Goal: Task Accomplishment & Management: Manage account settings

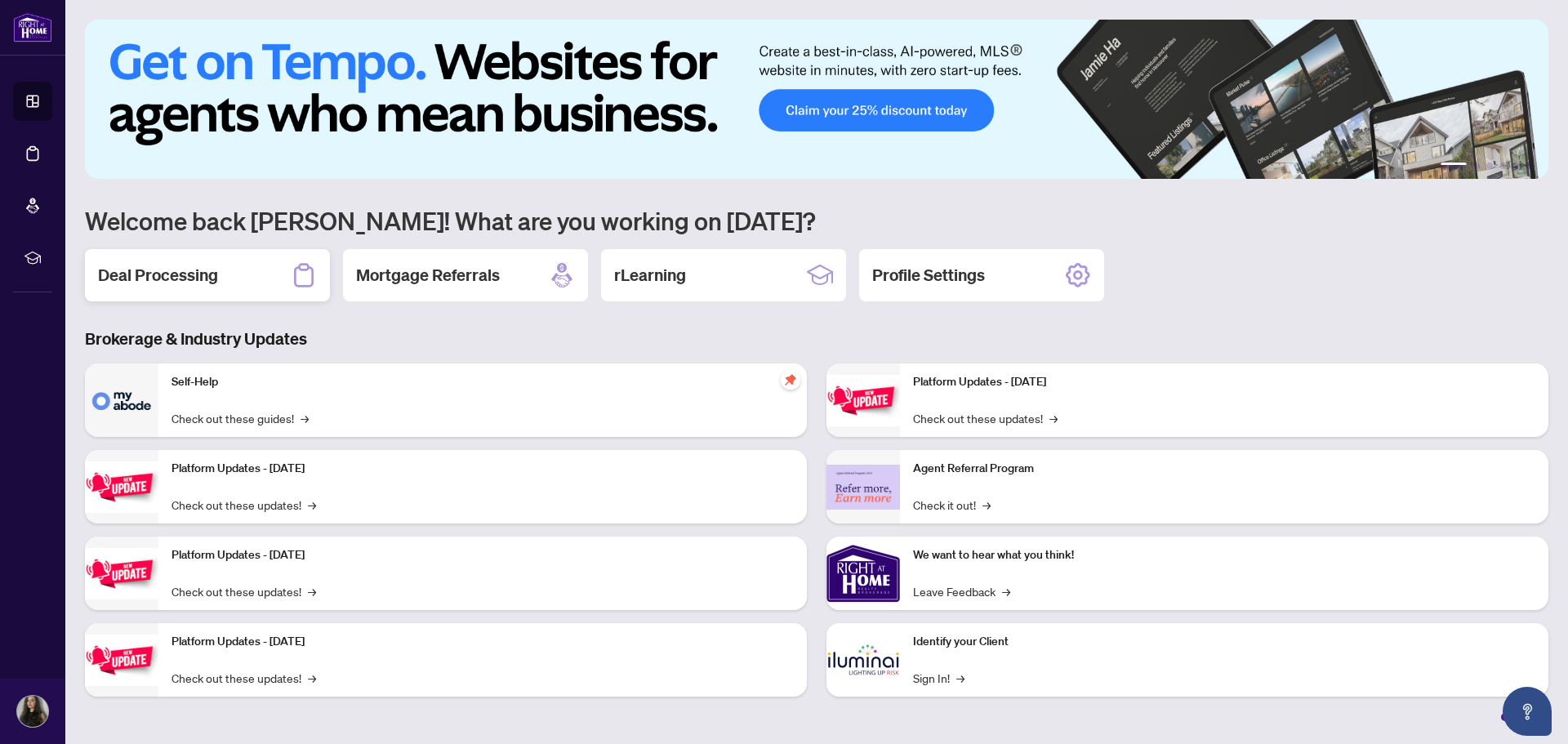
click at [187, 277] on h2 "Deal Processing" at bounding box center [158, 274] width 120 height 23
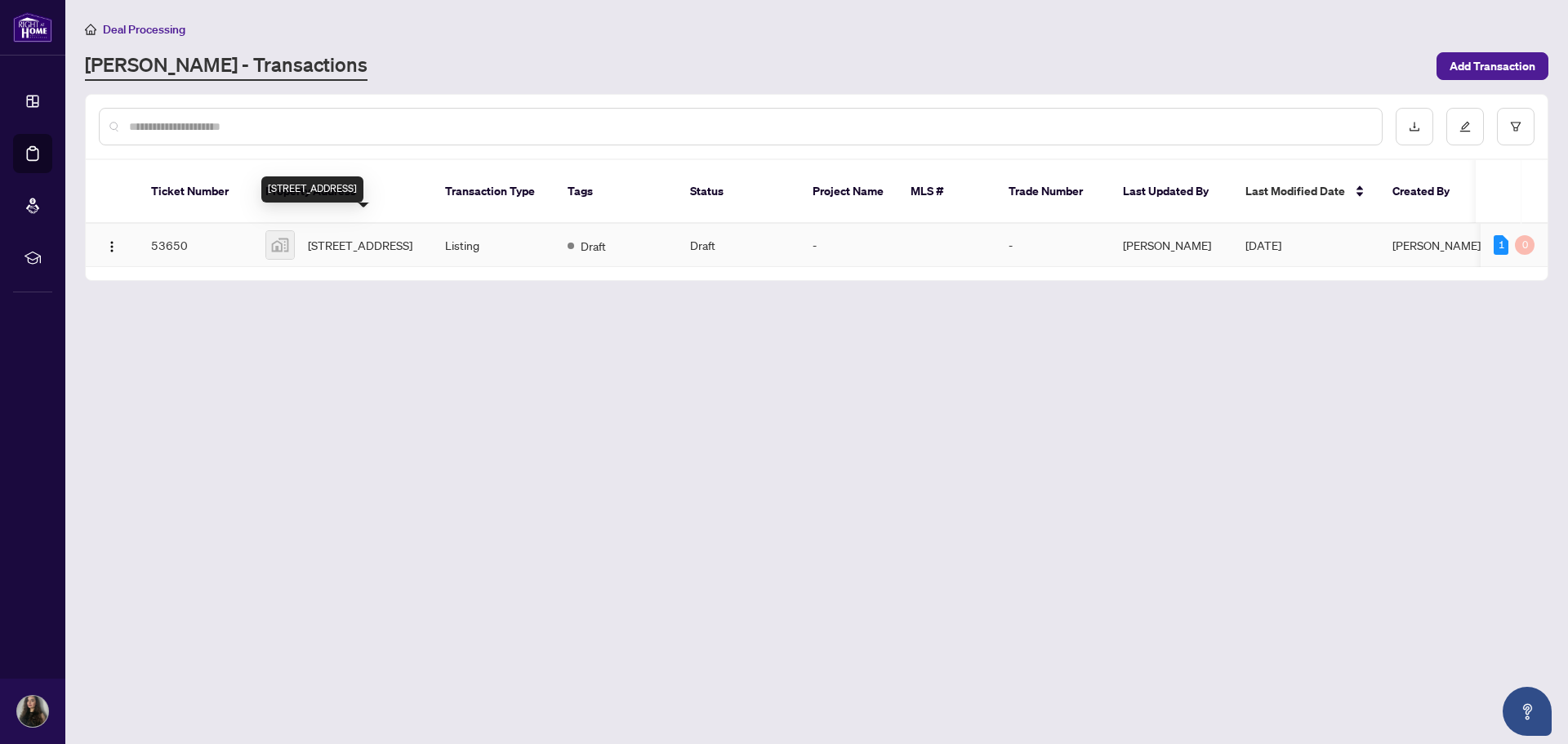
click at [367, 236] on span "[STREET_ADDRESS]" at bounding box center [361, 245] width 105 height 18
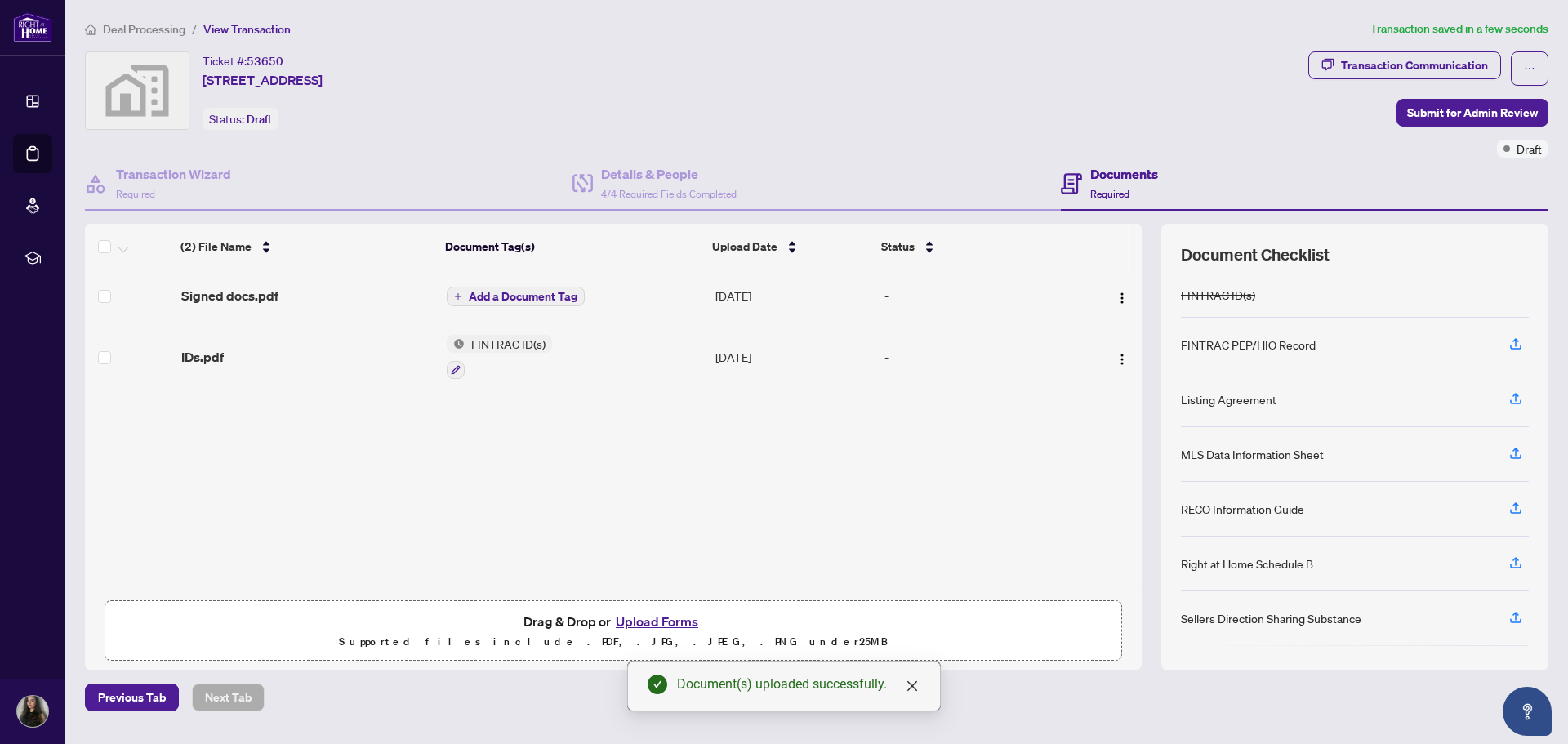
click at [525, 292] on span "Add a Document Tag" at bounding box center [523, 296] width 108 height 11
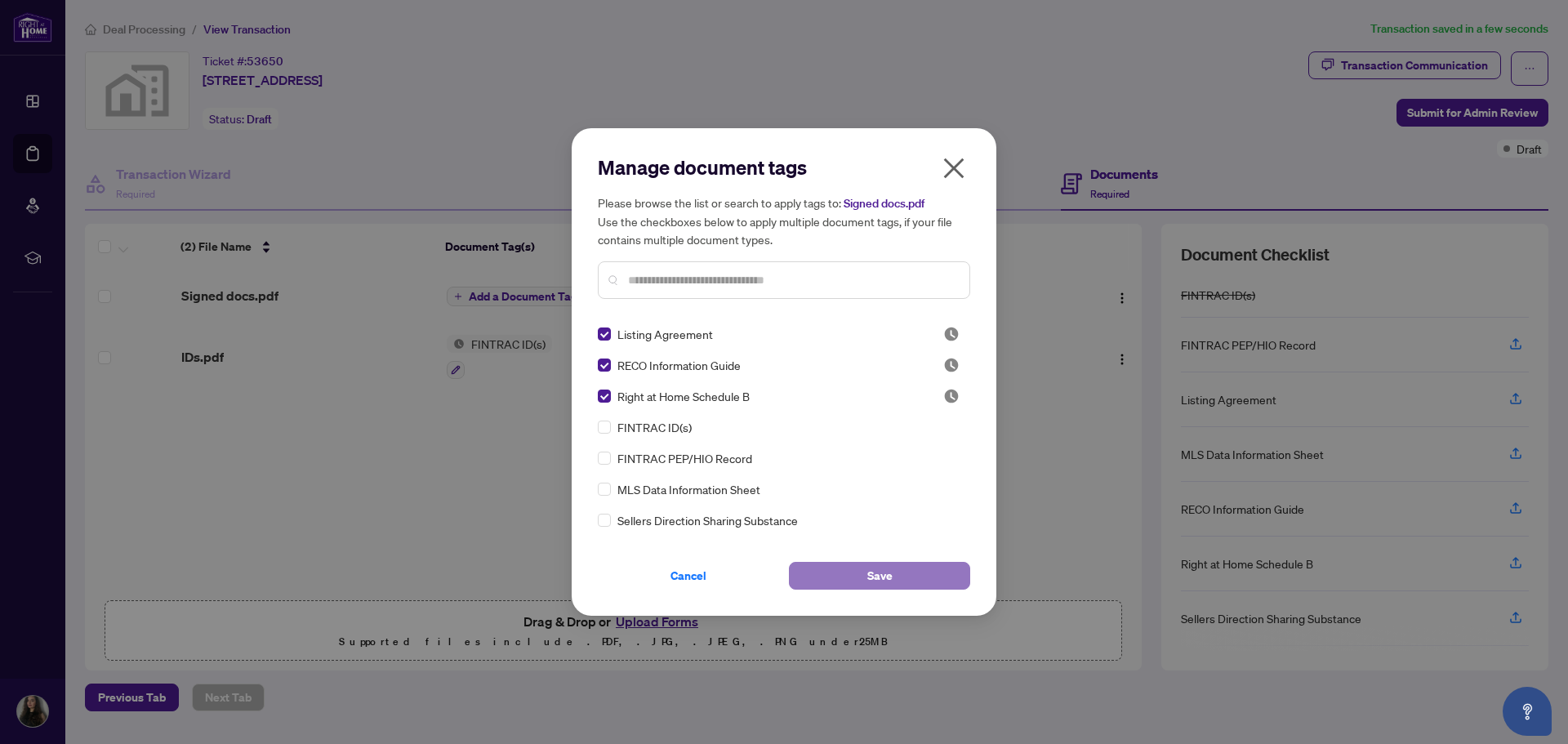
click at [874, 571] on span "Save" at bounding box center [880, 575] width 26 height 26
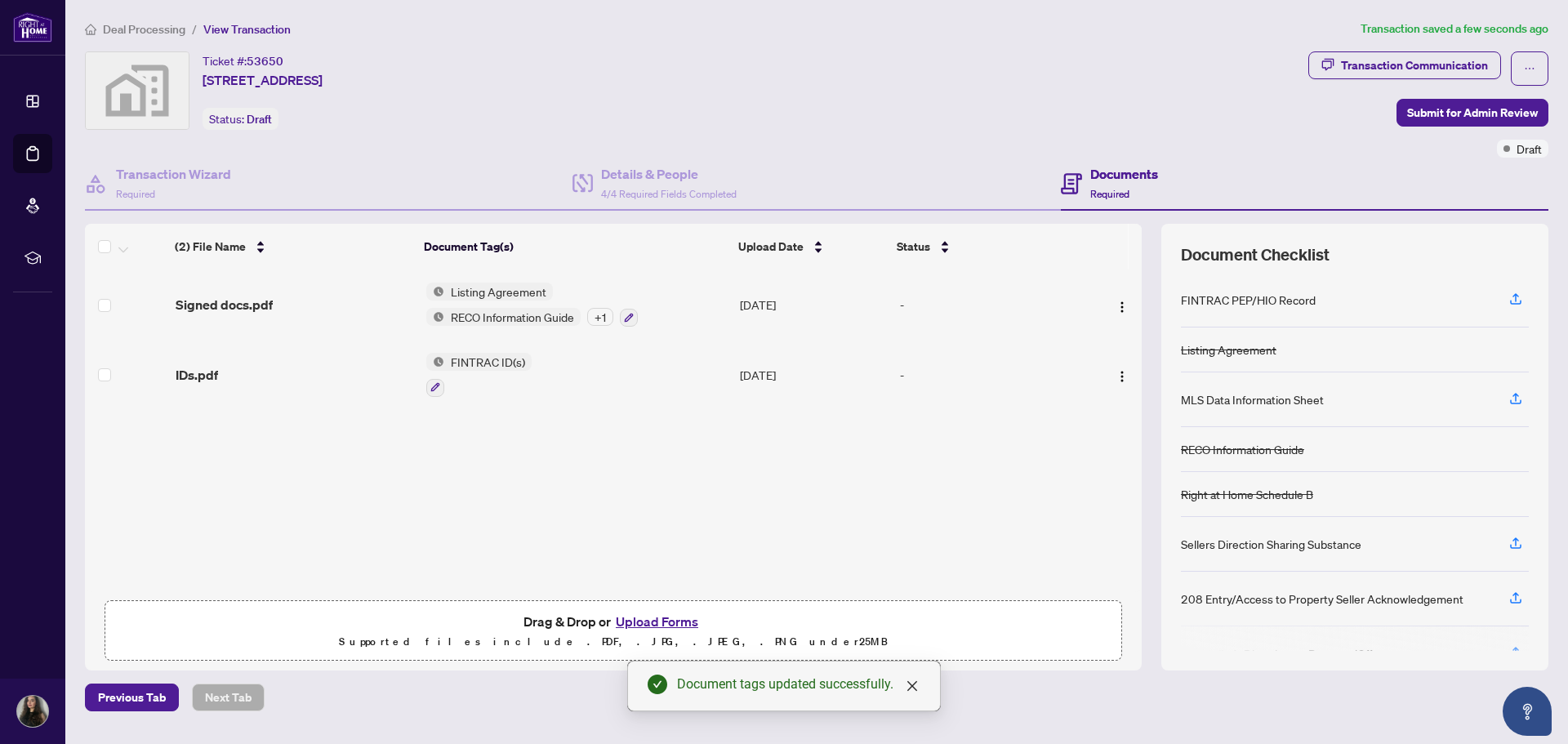
scroll to position [81, 0]
